Goal: Task Accomplishment & Management: Use online tool/utility

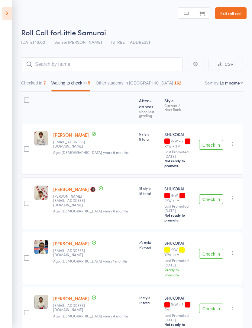
click at [43, 79] on button "Checked in 7" at bounding box center [33, 85] width 25 height 14
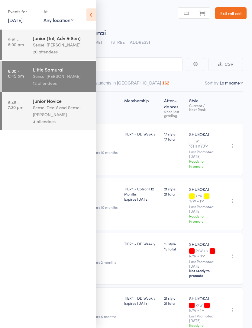
click at [88, 15] on icon at bounding box center [90, 14] width 9 height 13
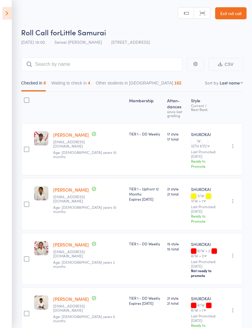
click at [8, 9] on icon at bounding box center [6, 13] width 9 height 13
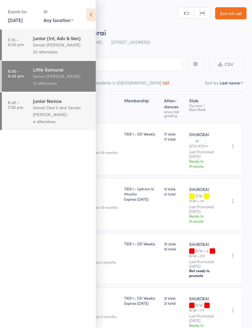
click at [56, 111] on div "Sensei Dea V and Sensei [PERSON_NAME]" at bounding box center [62, 111] width 58 height 14
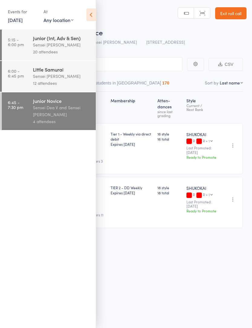
click at [91, 14] on icon at bounding box center [90, 14] width 9 height 13
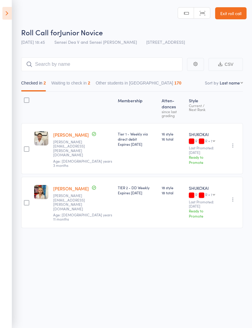
click at [83, 80] on button "Waiting to check in 2" at bounding box center [70, 85] width 39 height 14
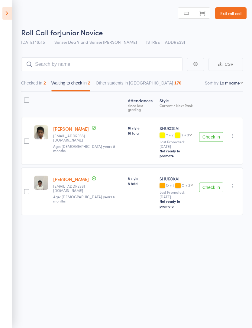
click at [210, 132] on button "Check in" at bounding box center [211, 137] width 24 height 10
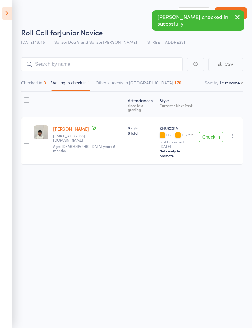
click at [37, 83] on button "Checked in 3" at bounding box center [33, 85] width 25 height 14
